Goal: Navigation & Orientation: Understand site structure

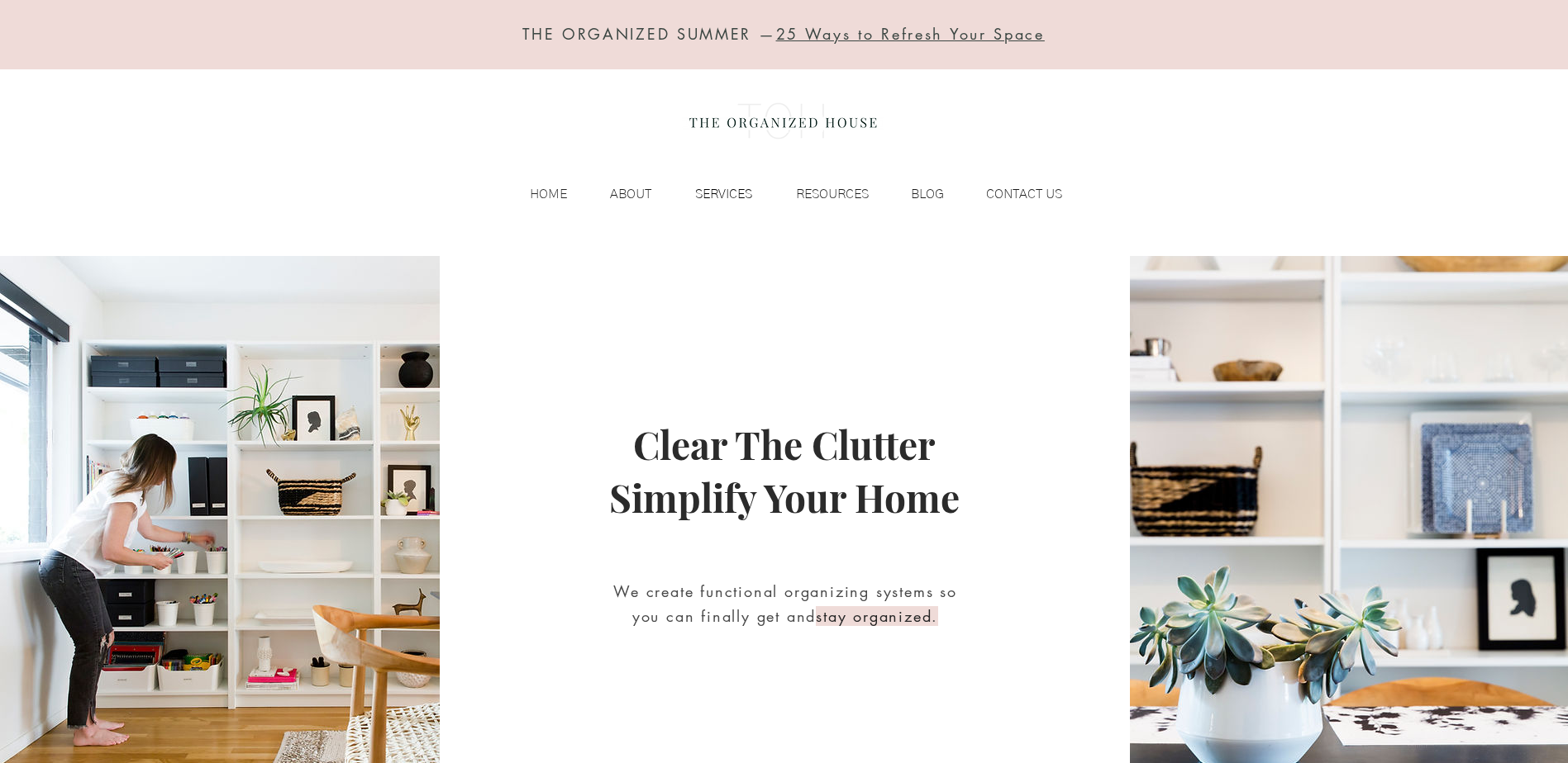
click at [729, 192] on p "SERVICES" at bounding box center [724, 194] width 73 height 25
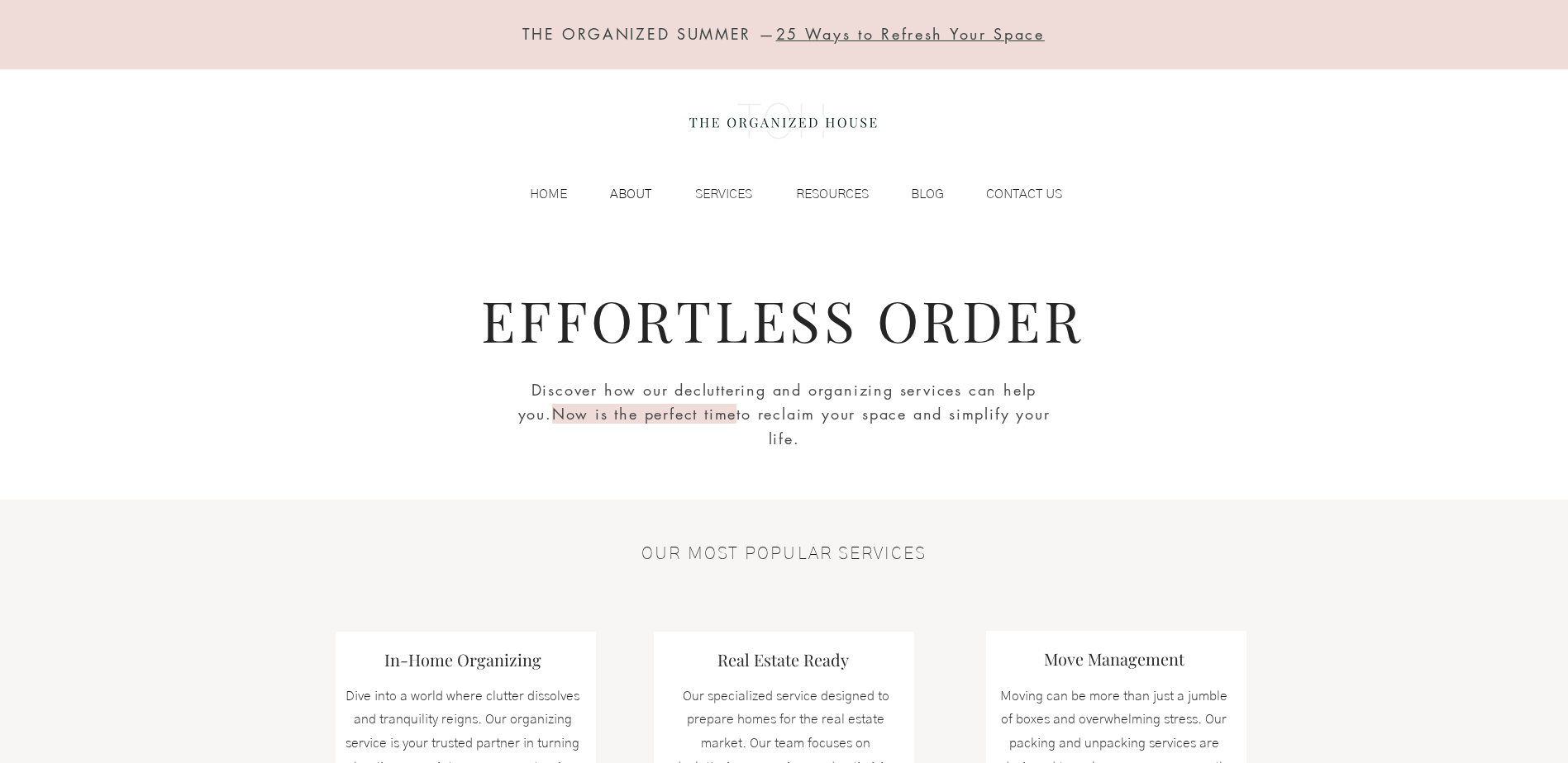
click at [622, 194] on p "ABOUT" at bounding box center [630, 194] width 58 height 25
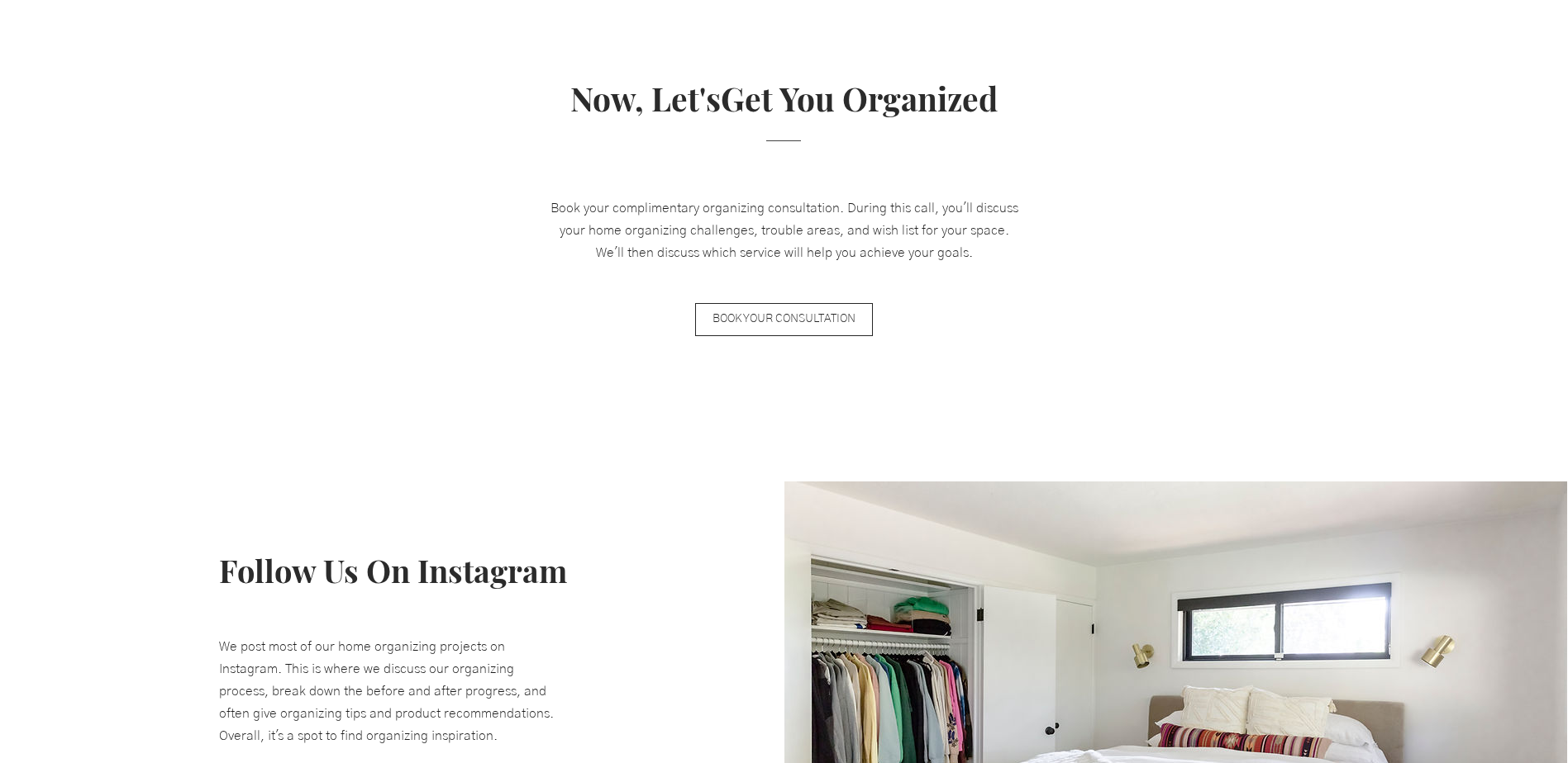
scroll to position [2562, 0]
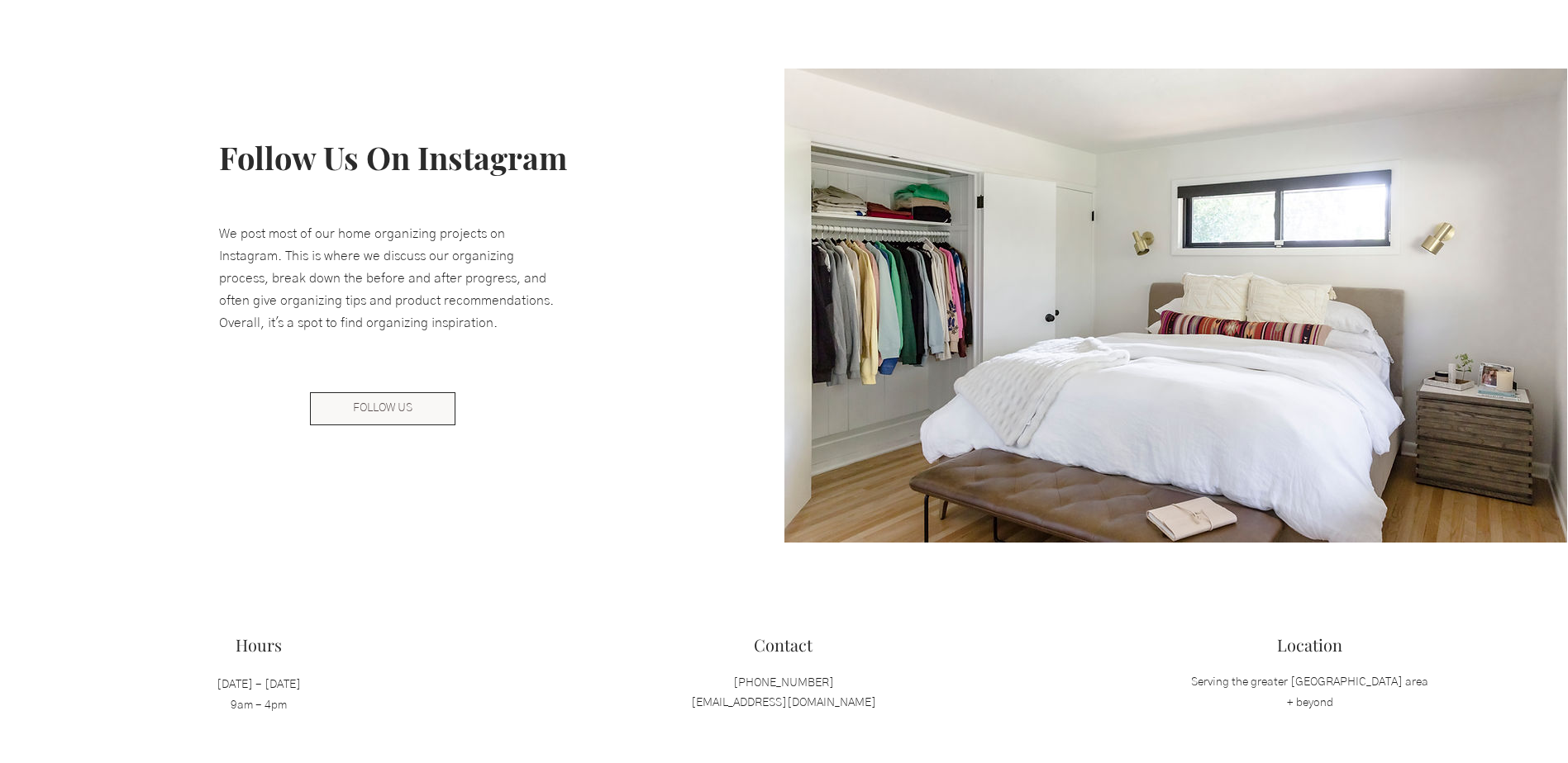
click at [384, 409] on span "FOLLOW US" at bounding box center [382, 409] width 60 height 17
